Goal: Task Accomplishment & Management: Manage account settings

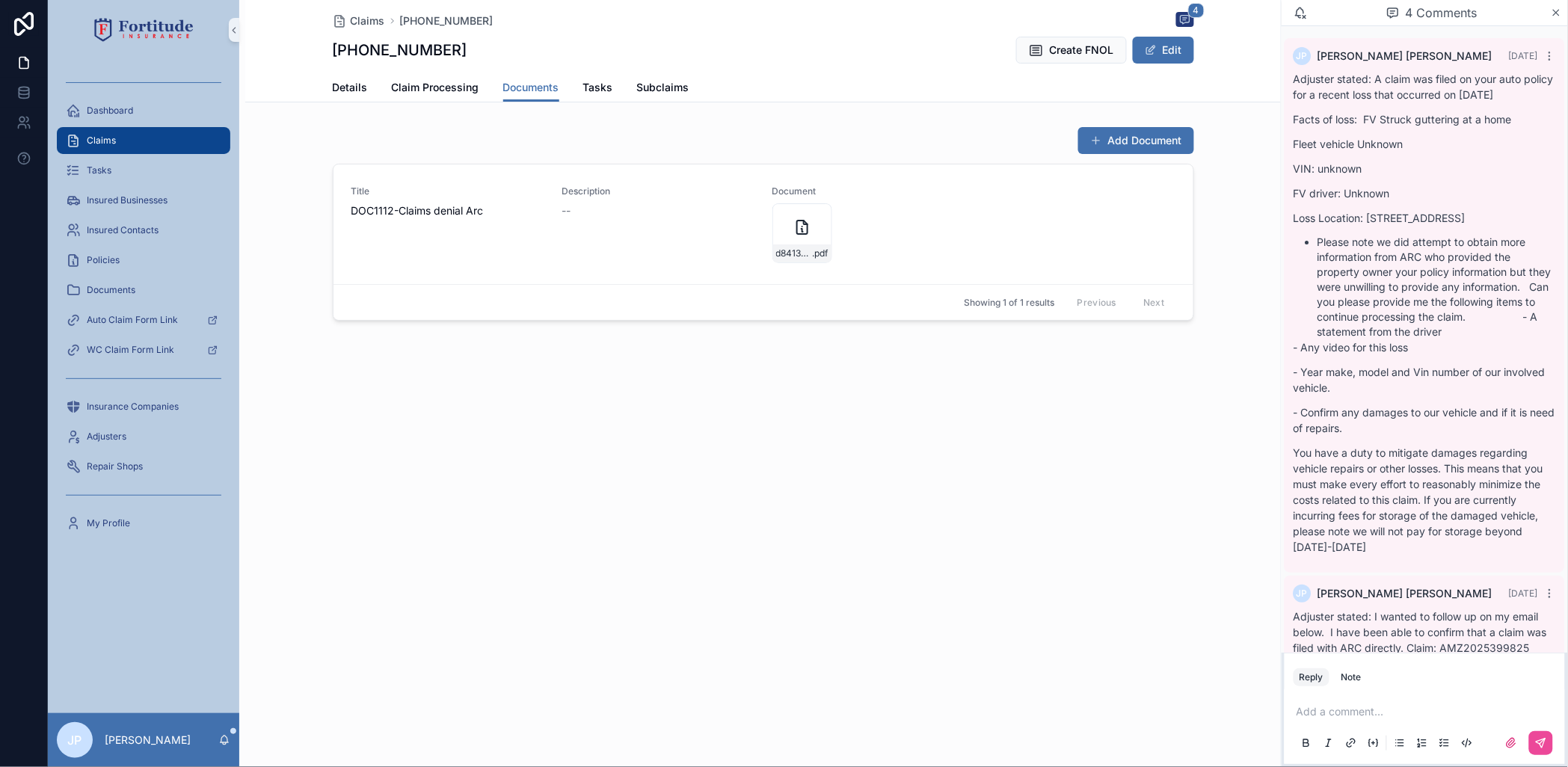
drag, startPoint x: 0, startPoint y: 0, endPoint x: 196, endPoint y: 136, distance: 238.6
click at [196, 136] on div "Claims" at bounding box center [143, 140] width 156 height 24
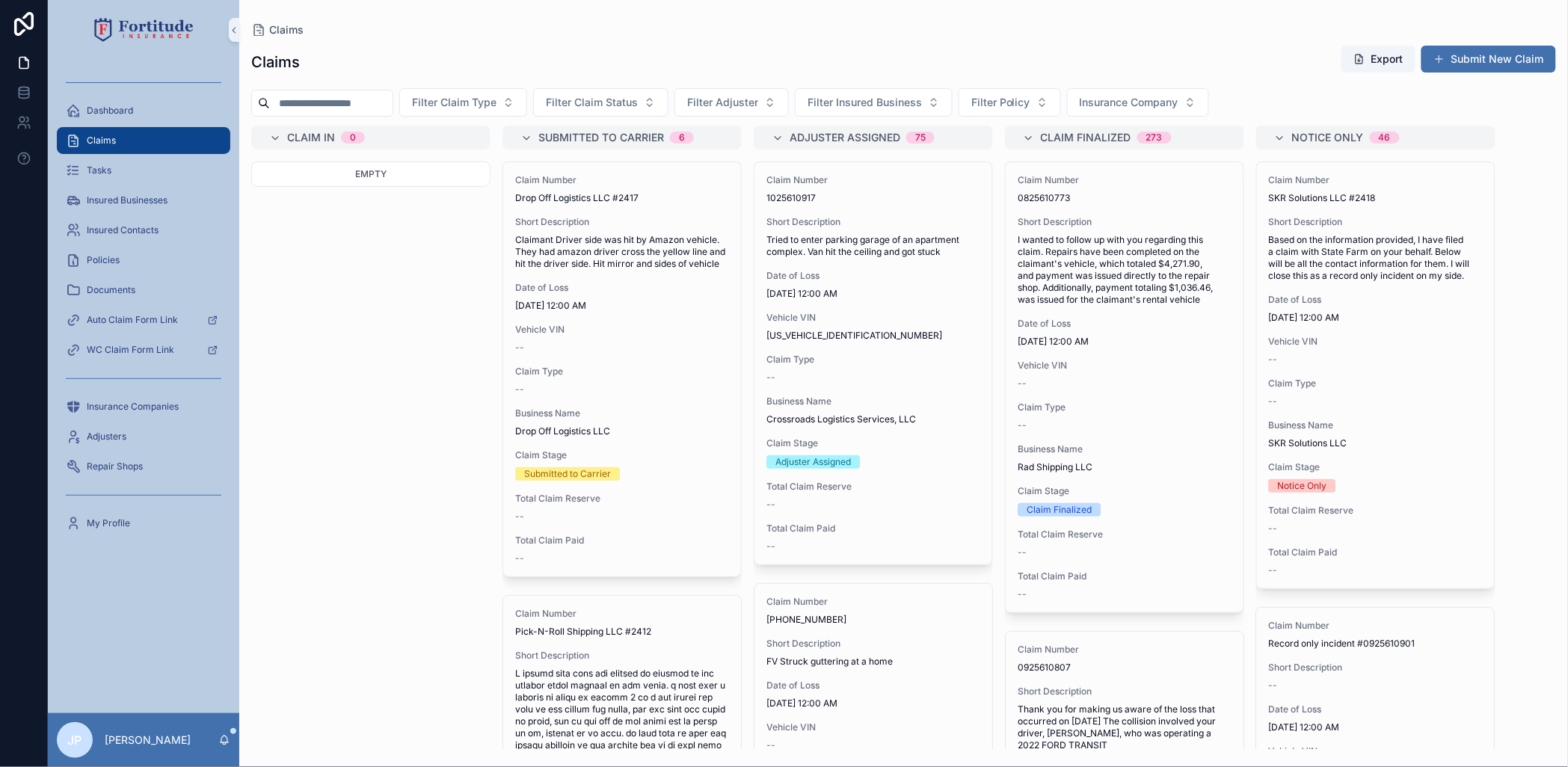
click at [337, 99] on input "scrollable content" at bounding box center [331, 103] width 123 height 21
paste input "**********"
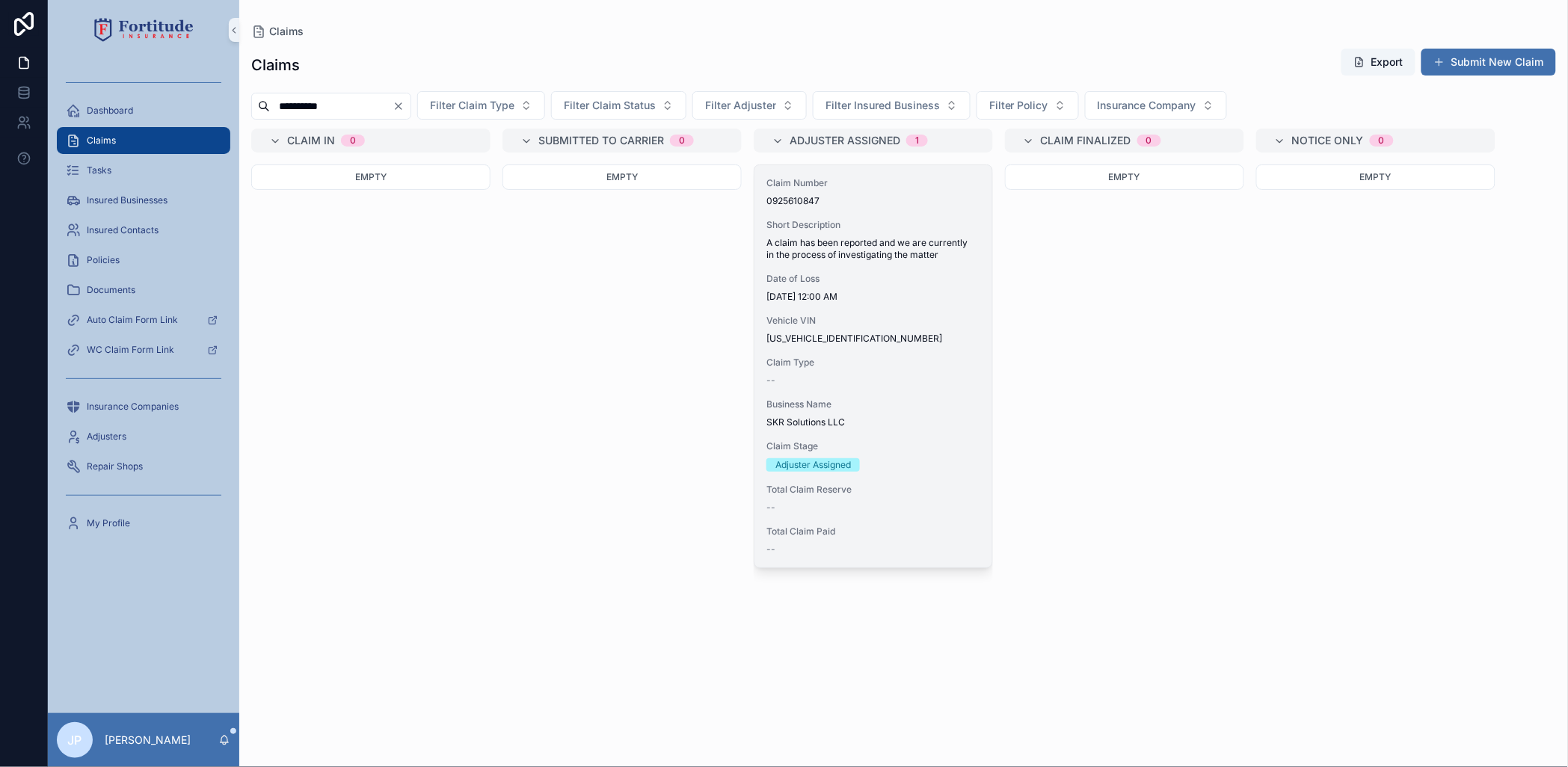
type input "**********"
click at [808, 235] on div "Short Description A claim has been reported and we are currently in the process…" at bounding box center [873, 240] width 213 height 42
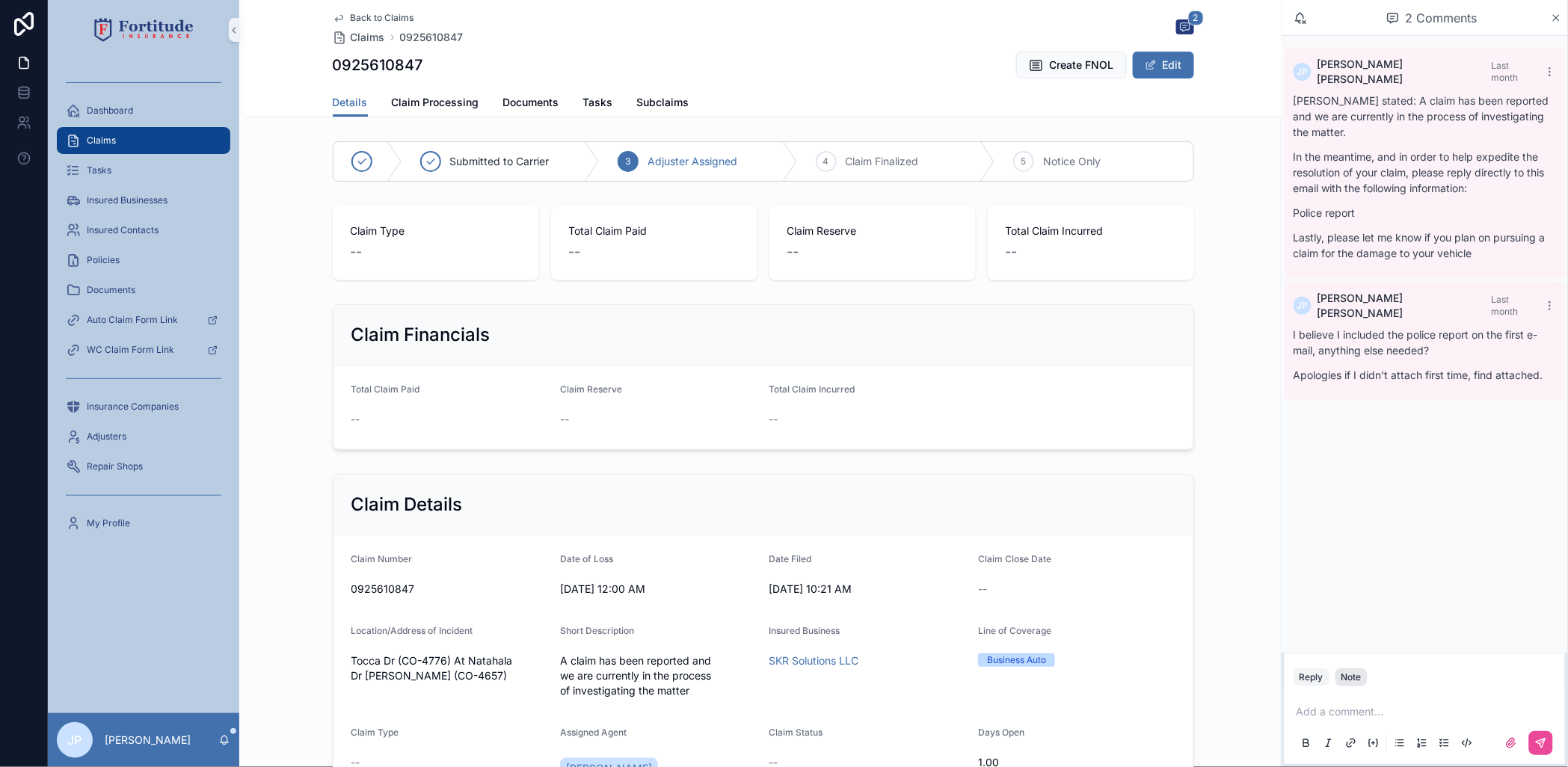
click at [1349, 678] on div "Note" at bounding box center [1351, 678] width 20 height 12
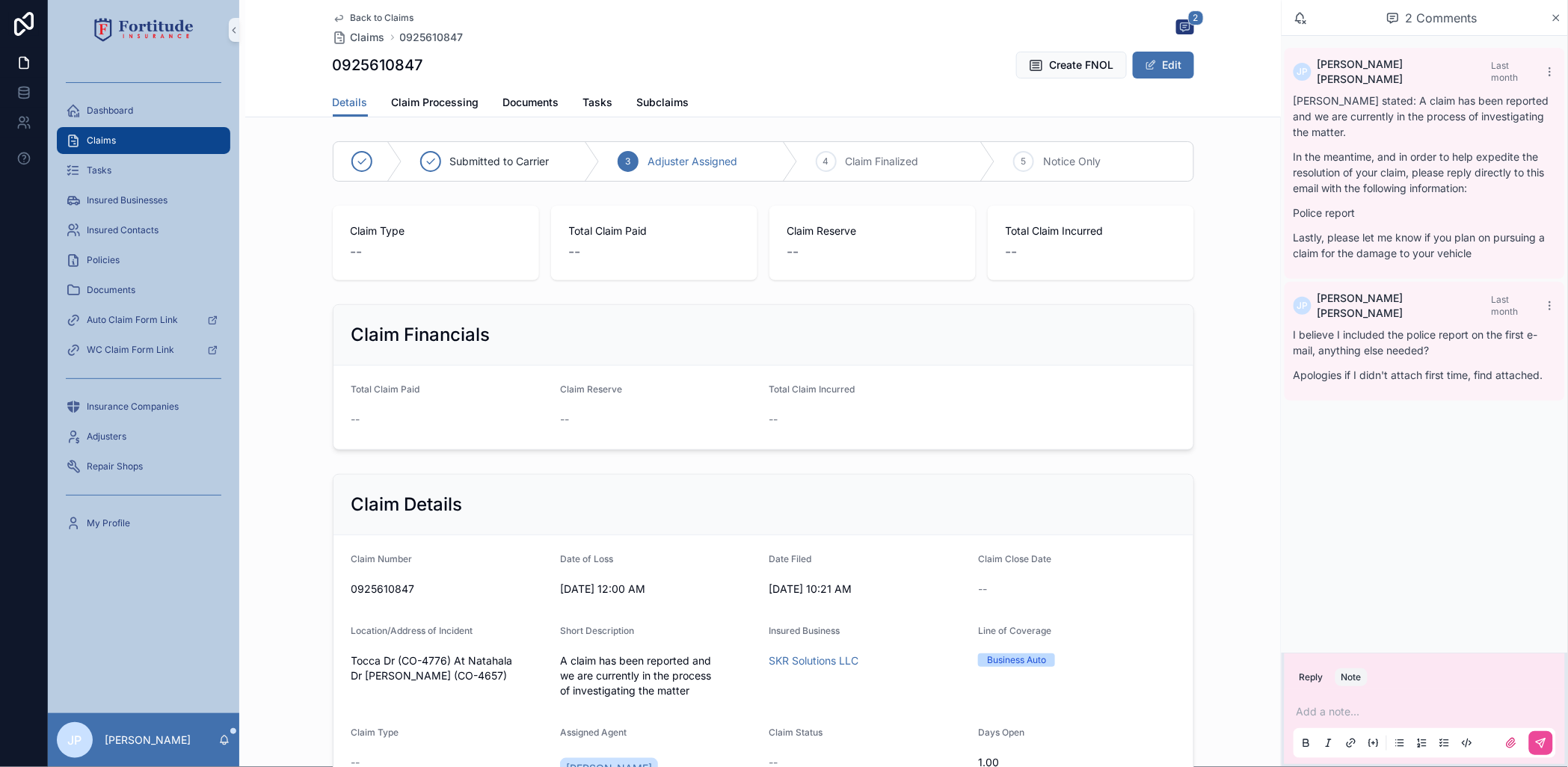
click at [1350, 711] on p "scrollable content" at bounding box center [1427, 711] width 263 height 15
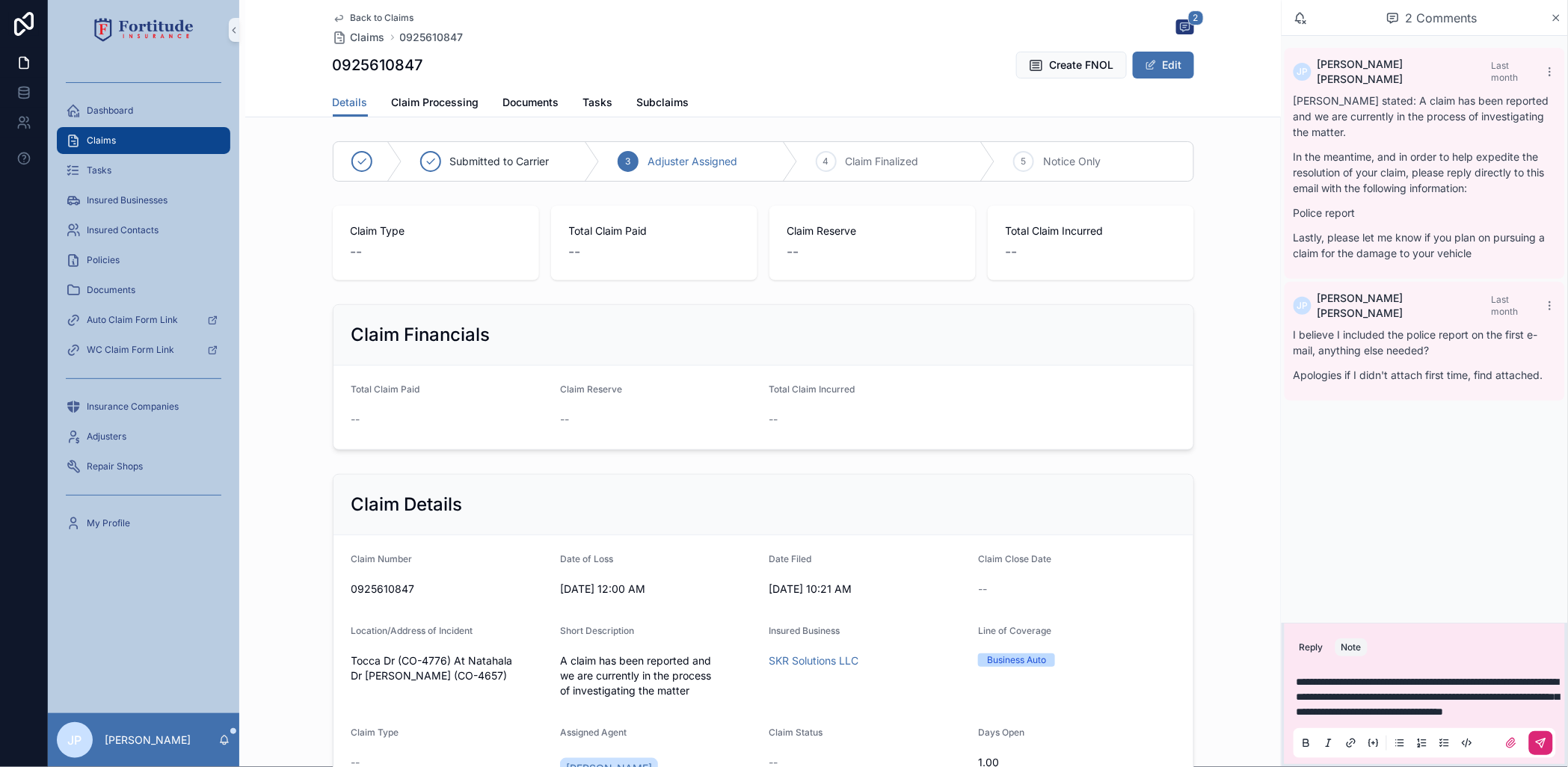
click at [1533, 743] on button "scrollable content" at bounding box center [1540, 743] width 24 height 24
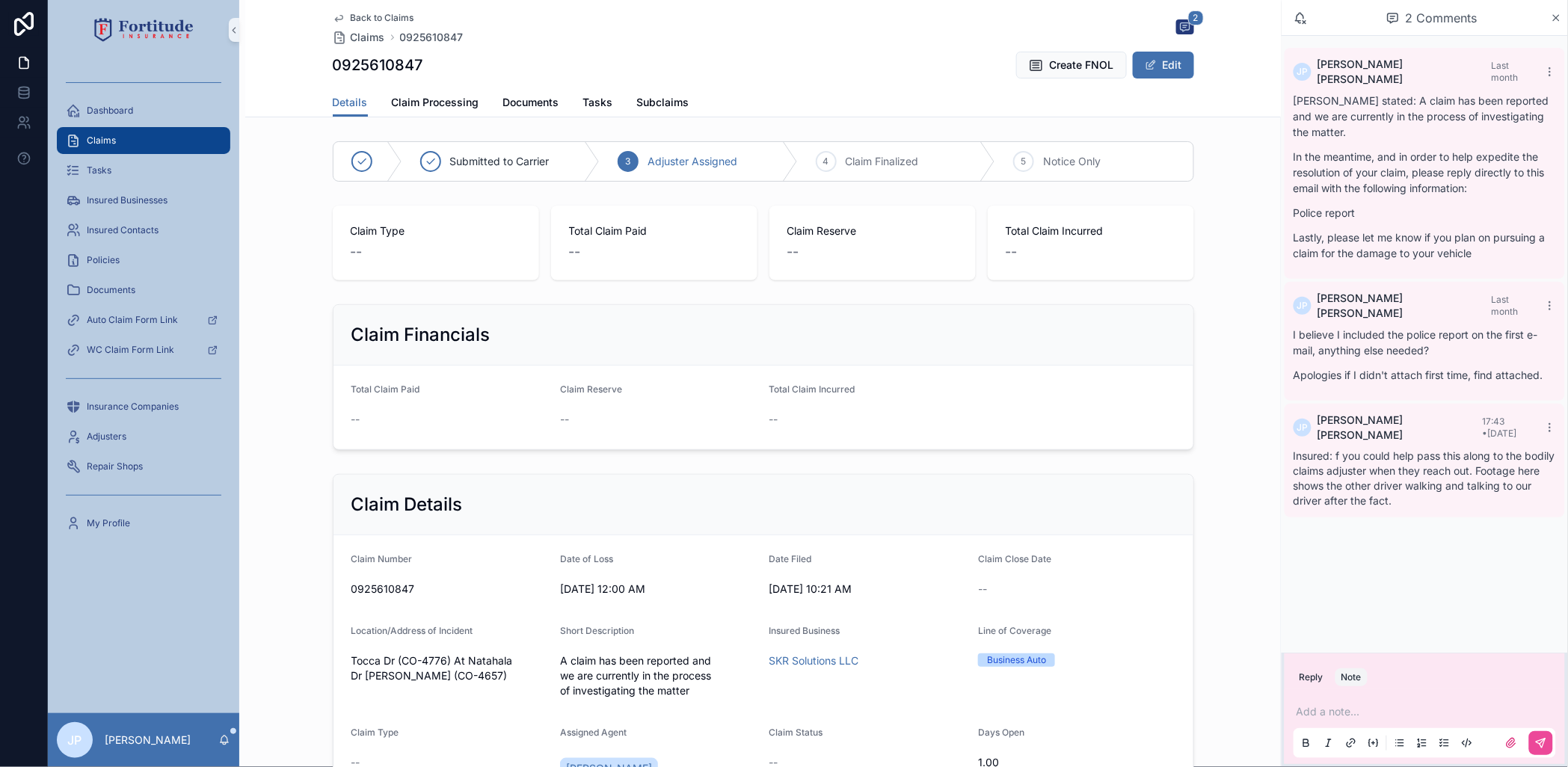
click at [1341, 718] on p "scrollable content" at bounding box center [1427, 711] width 263 height 15
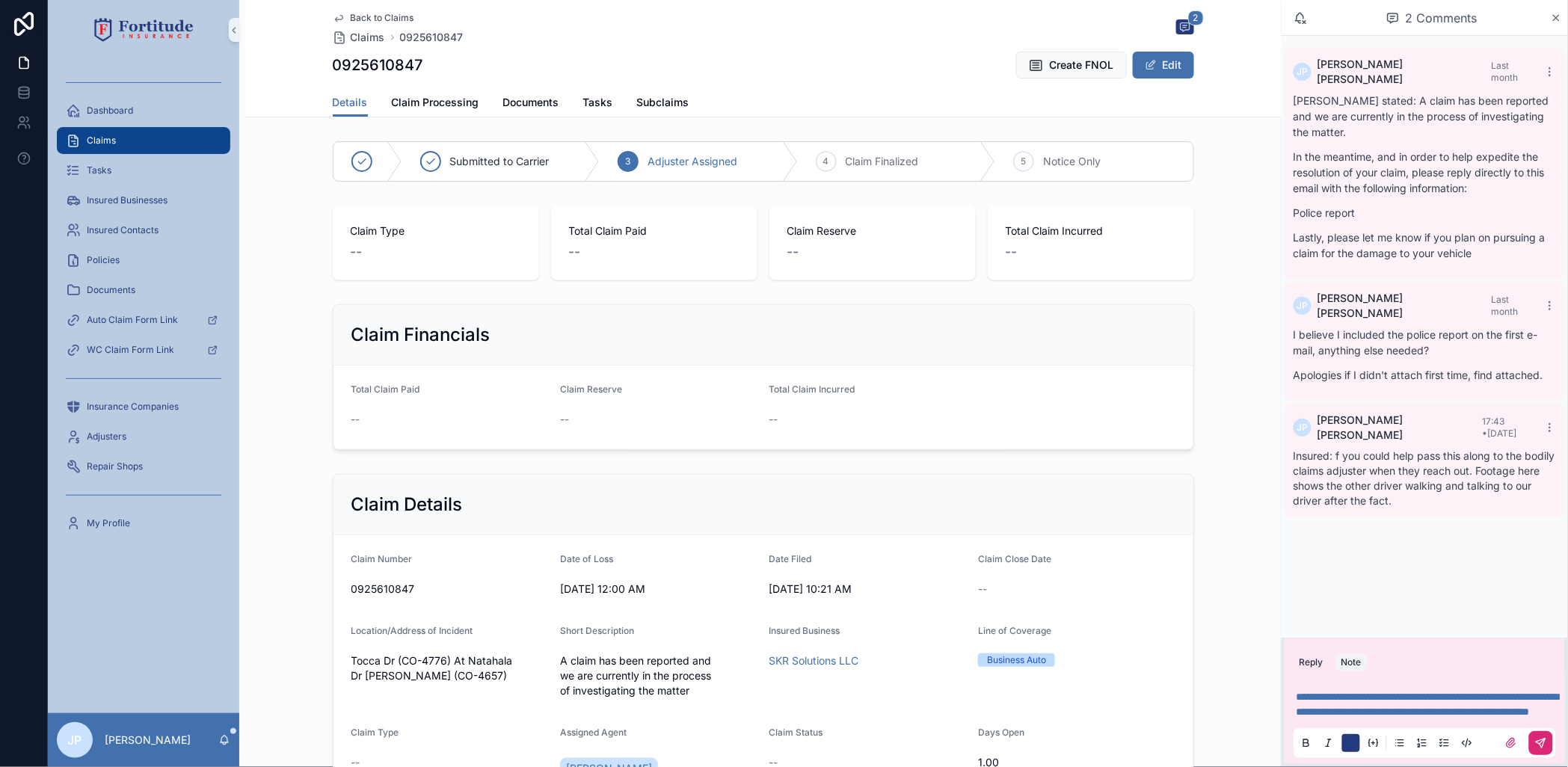
click at [1540, 748] on icon "scrollable content" at bounding box center [1541, 744] width 12 height 12
